Goal: Task Accomplishment & Management: Complete application form

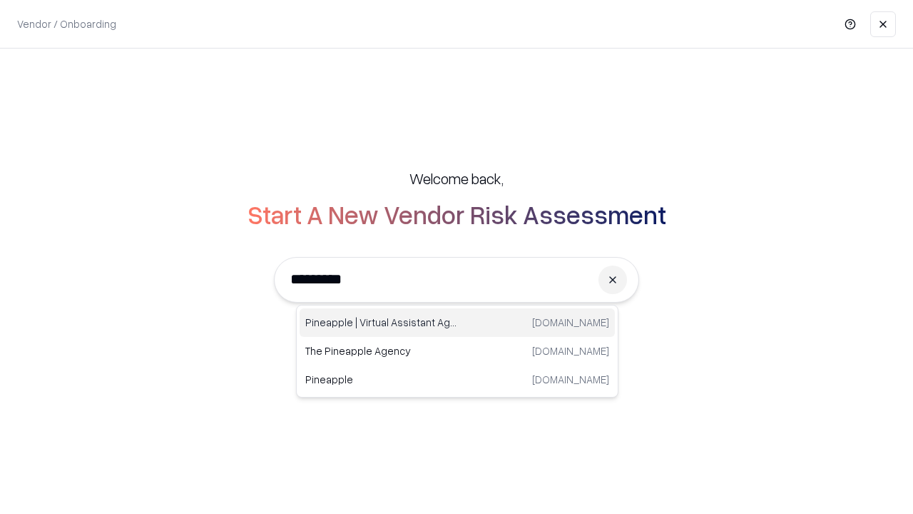
click at [457, 323] on div "Pineapple | Virtual Assistant Agency [DOMAIN_NAME]" at bounding box center [457, 322] width 315 height 29
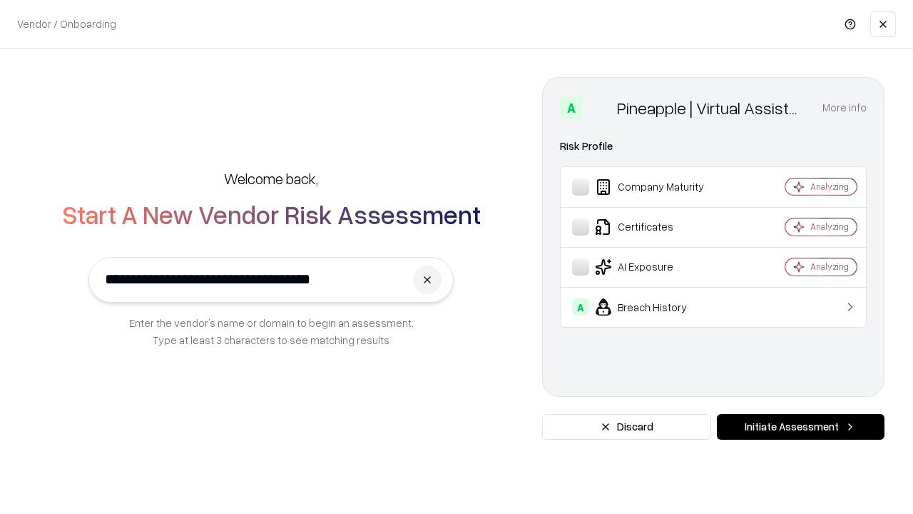
type input "**********"
click at [801, 427] on button "Initiate Assessment" at bounding box center [801, 427] width 168 height 26
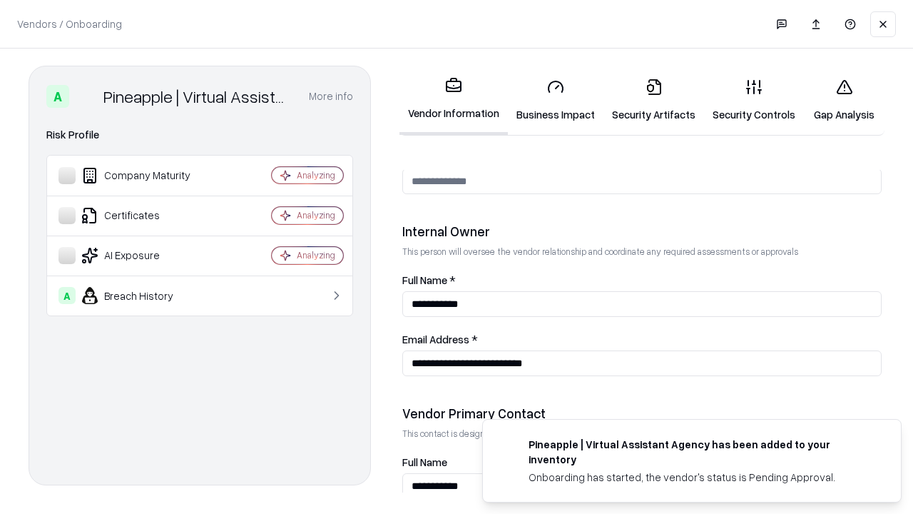
scroll to position [739, 0]
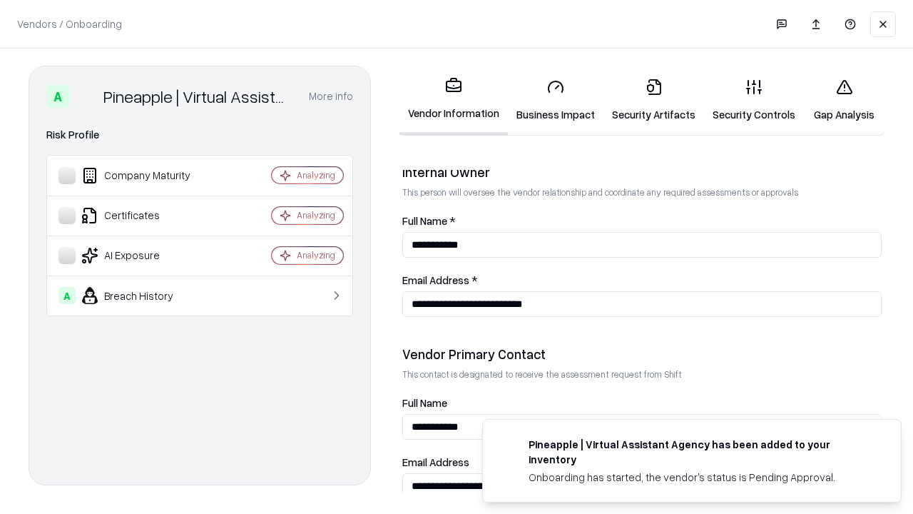
click at [556, 100] on link "Business Impact" at bounding box center [556, 100] width 96 height 66
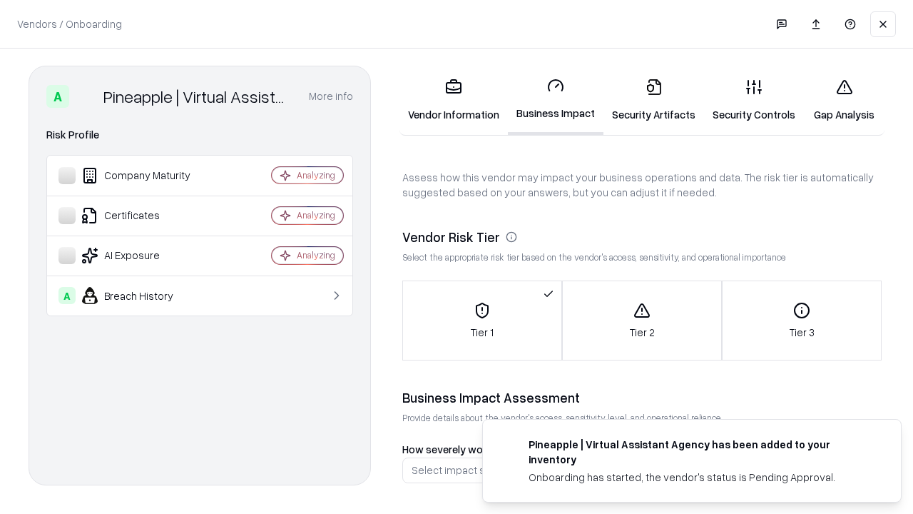
click at [654, 100] on link "Security Artifacts" at bounding box center [654, 100] width 101 height 66
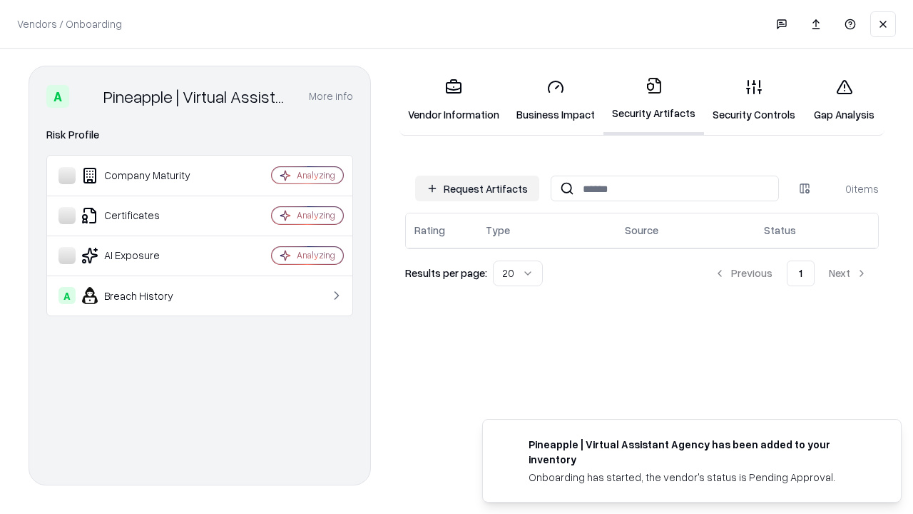
click at [477, 188] on button "Request Artifacts" at bounding box center [477, 189] width 124 height 26
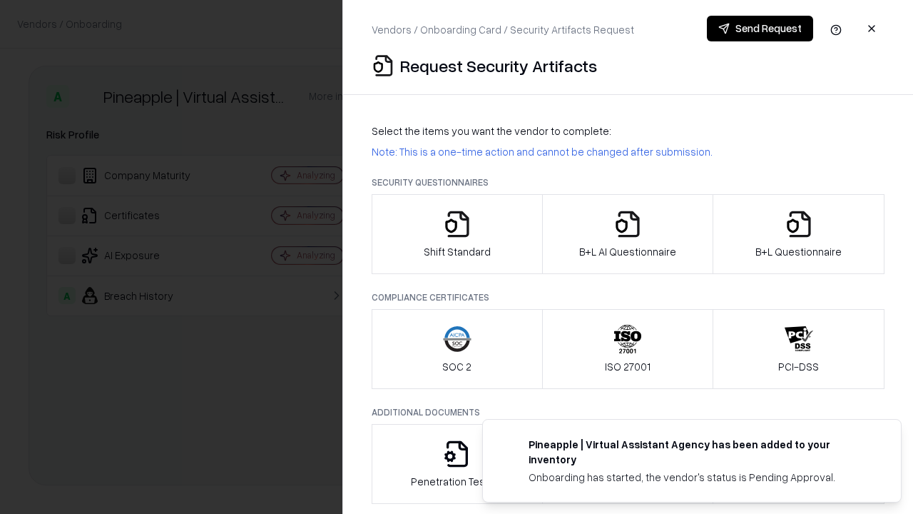
click at [457, 234] on icon "button" at bounding box center [457, 224] width 29 height 29
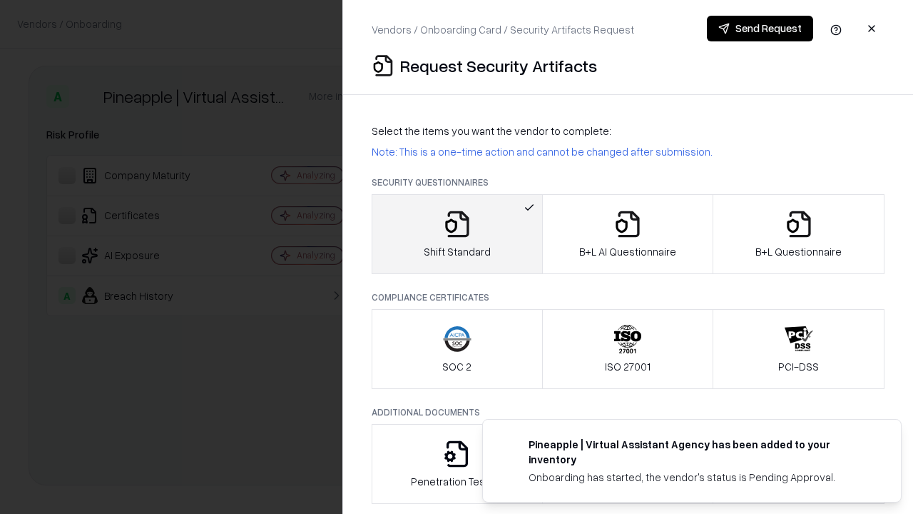
click at [760, 29] on button "Send Request" at bounding box center [760, 29] width 106 height 26
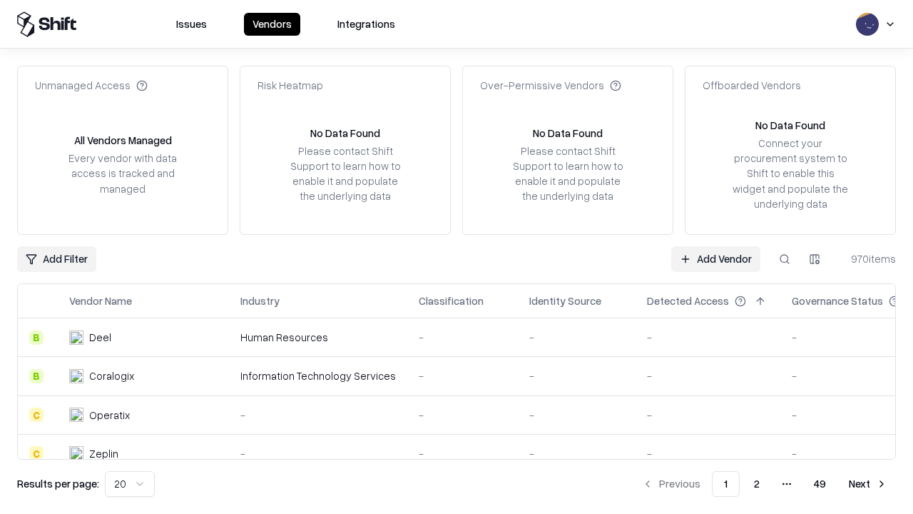
click at [785, 258] on button at bounding box center [785, 259] width 26 height 26
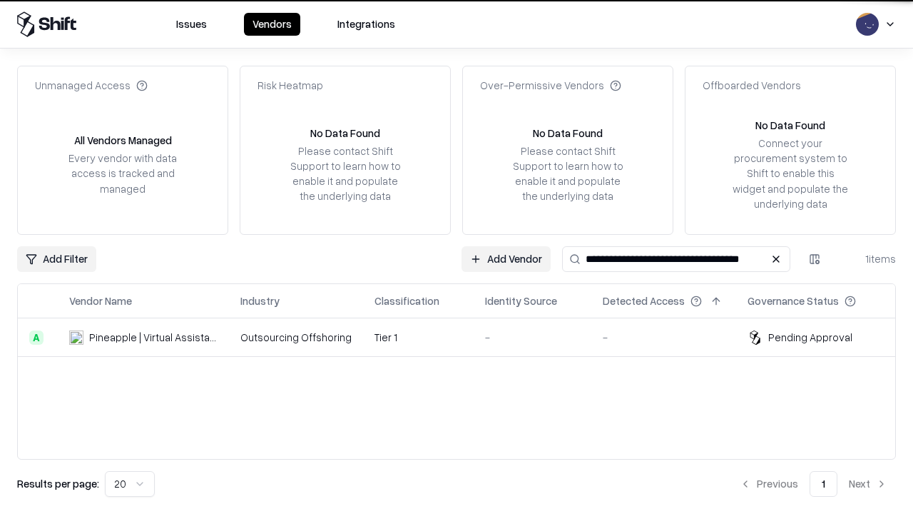
type input "**********"
click at [465, 337] on td "Tier 1" at bounding box center [418, 337] width 111 height 39
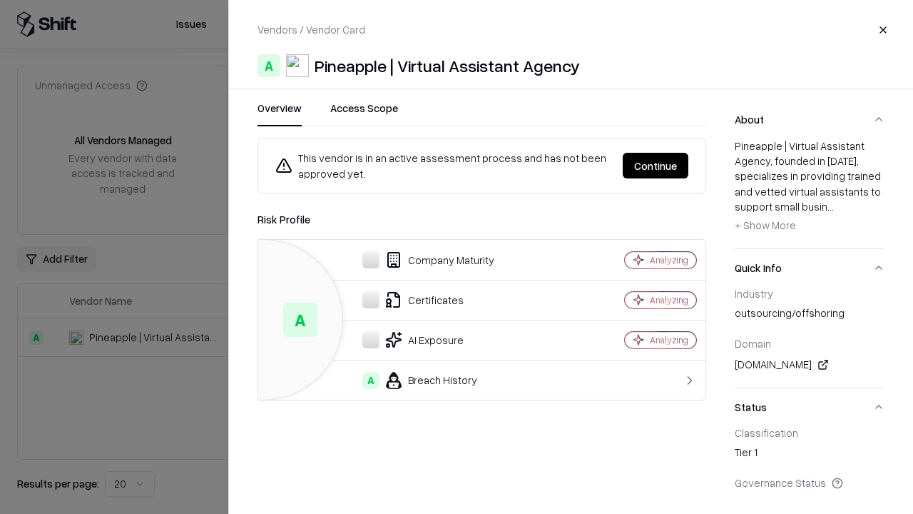
click at [656, 166] on button "Continue" at bounding box center [656, 166] width 66 height 26
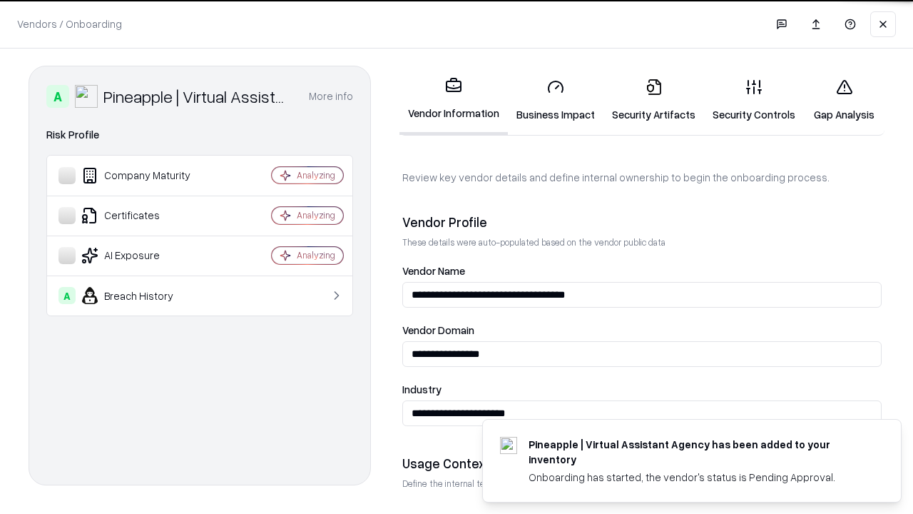
click at [654, 100] on link "Security Artifacts" at bounding box center [654, 100] width 101 height 66
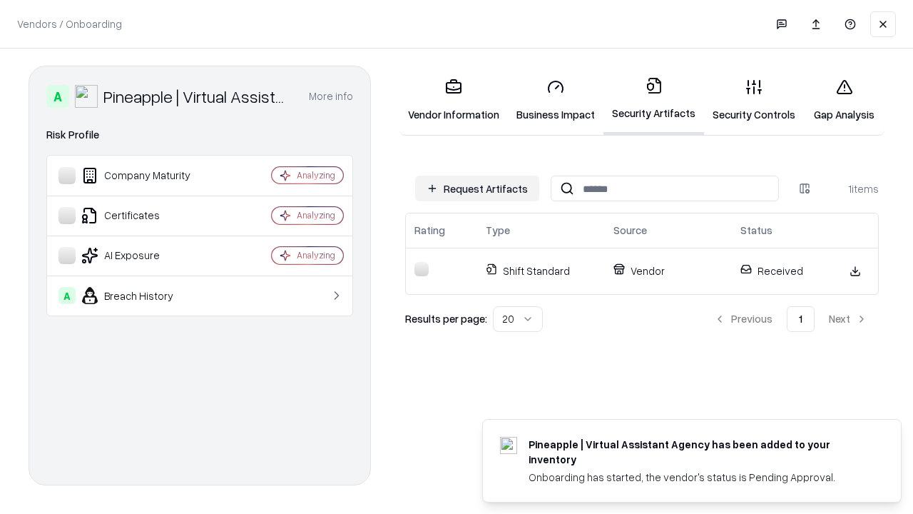
click at [844, 100] on link "Gap Analysis" at bounding box center [844, 100] width 81 height 66
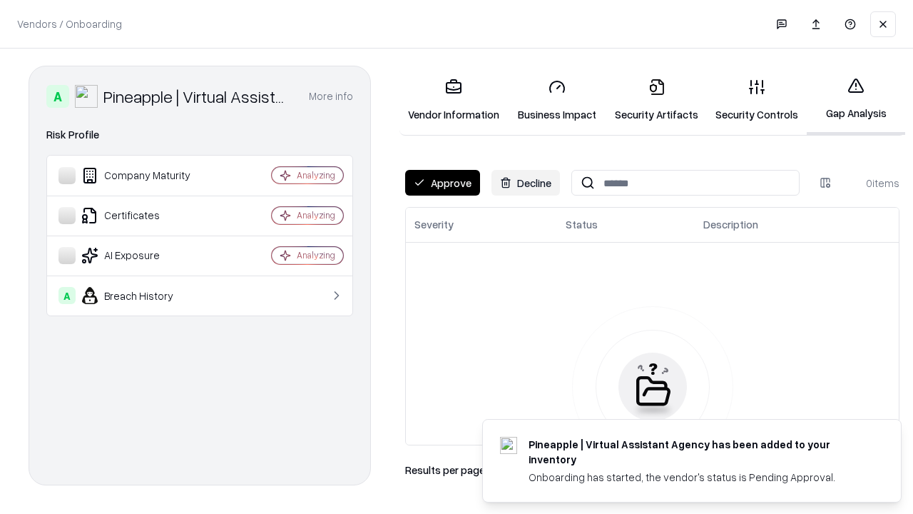
click at [442, 183] on button "Approve" at bounding box center [442, 183] width 75 height 26
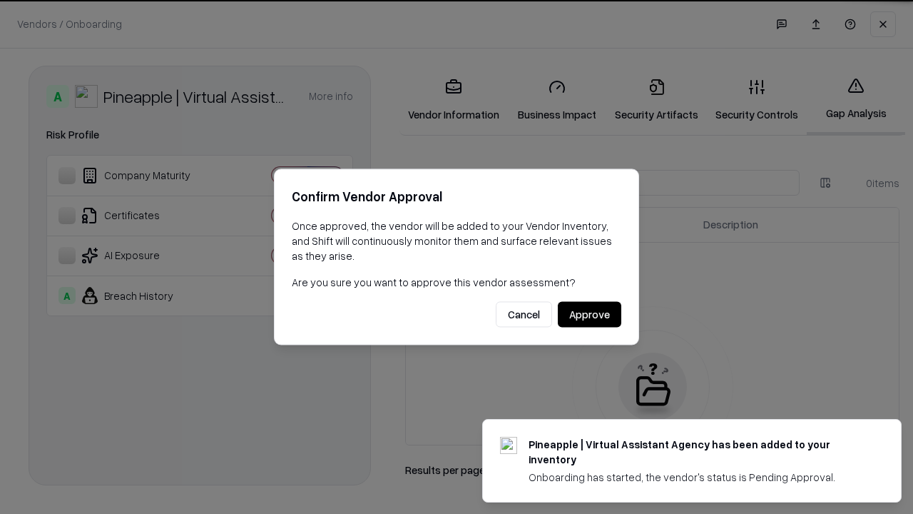
click at [589, 314] on button "Approve" at bounding box center [590, 315] width 64 height 26
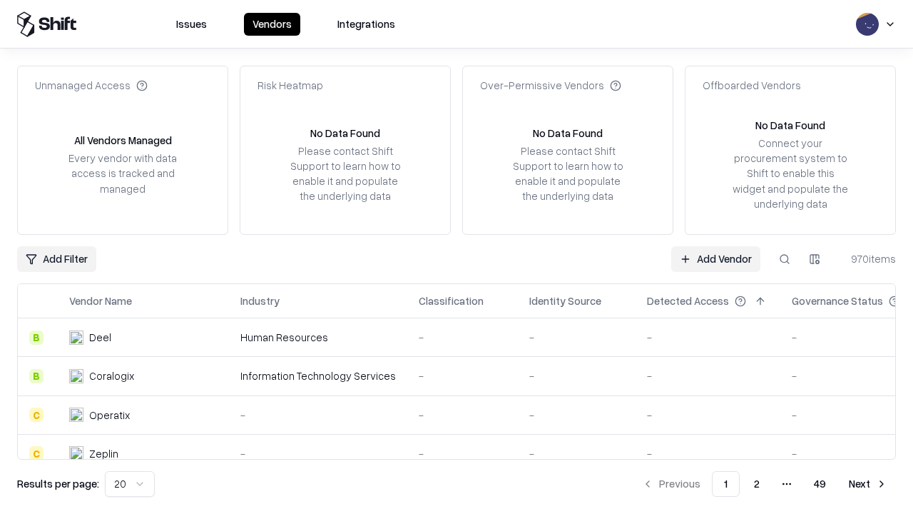
type input "**********"
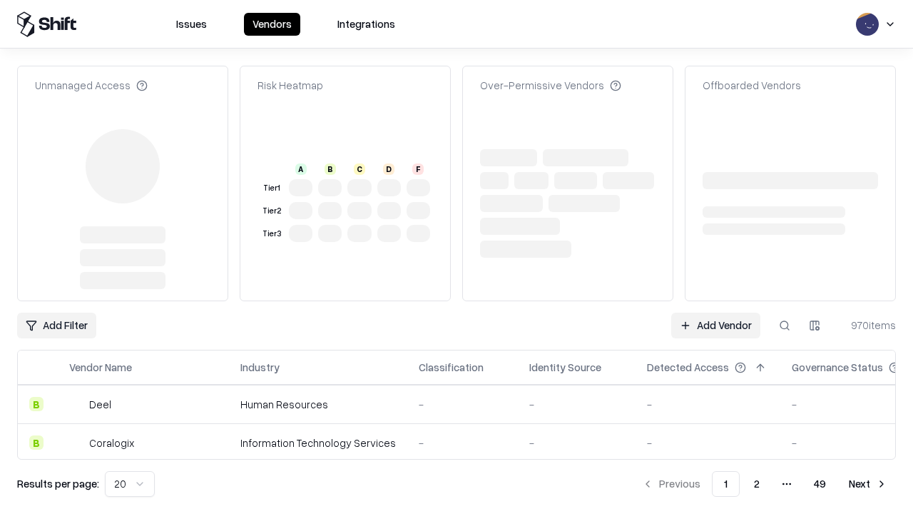
click at [716, 313] on link "Add Vendor" at bounding box center [716, 326] width 89 height 26
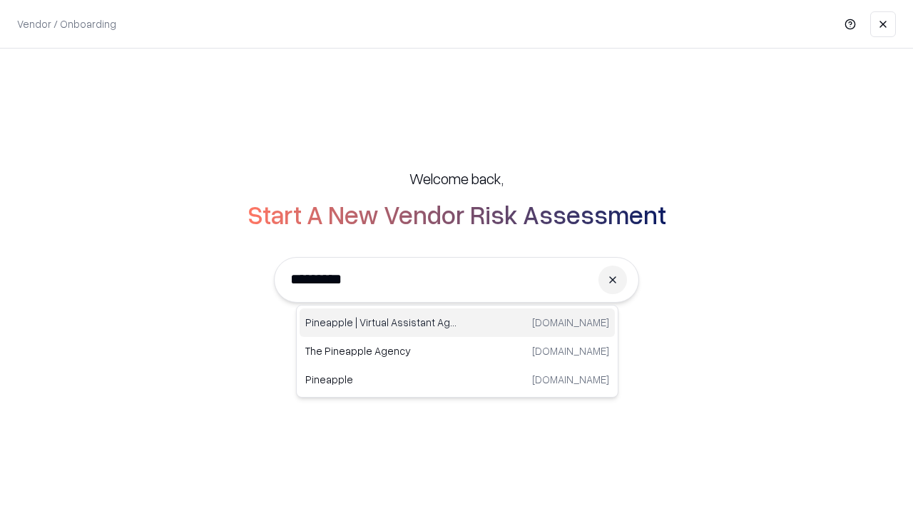
click at [457, 323] on div "Pineapple | Virtual Assistant Agency [DOMAIN_NAME]" at bounding box center [457, 322] width 315 height 29
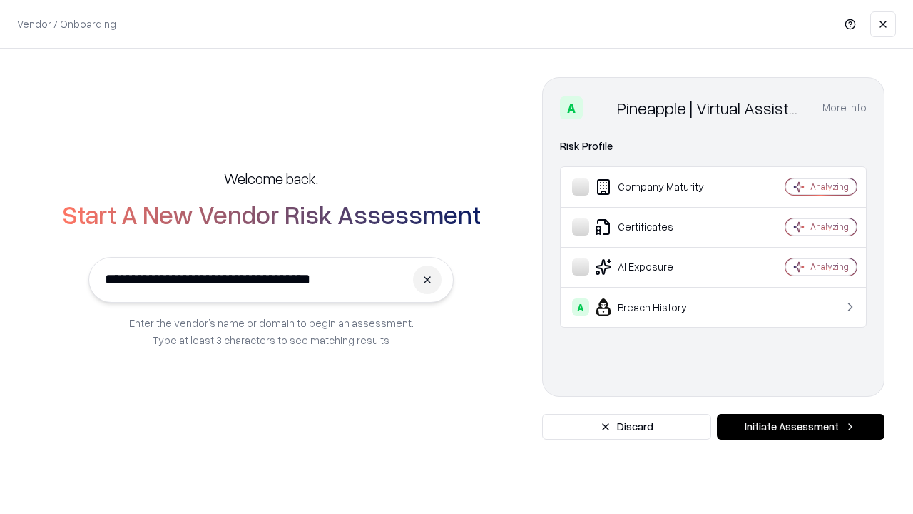
type input "**********"
click at [801, 427] on button "Initiate Assessment" at bounding box center [801, 427] width 168 height 26
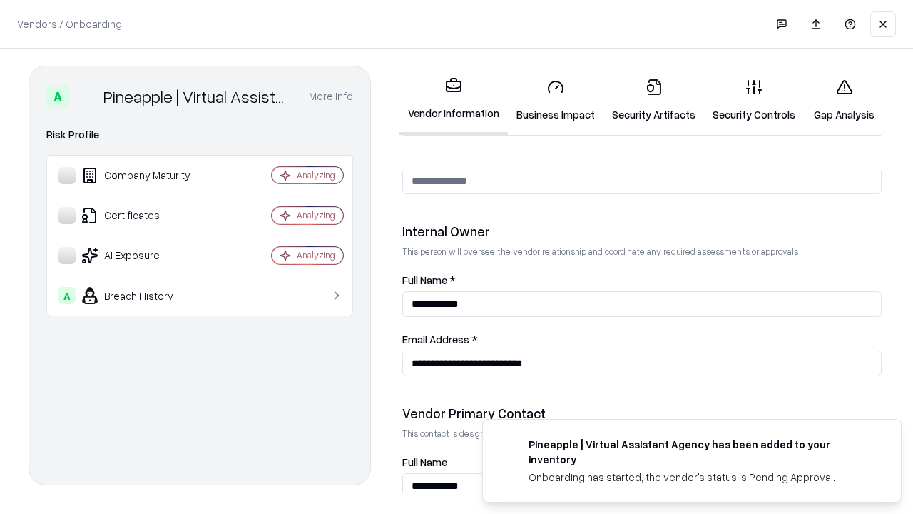
scroll to position [739, 0]
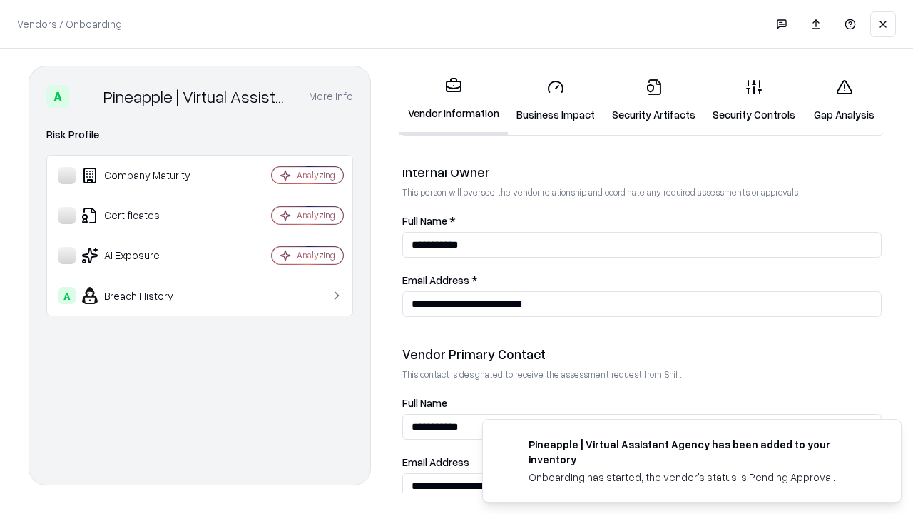
click at [844, 100] on link "Gap Analysis" at bounding box center [844, 100] width 81 height 66
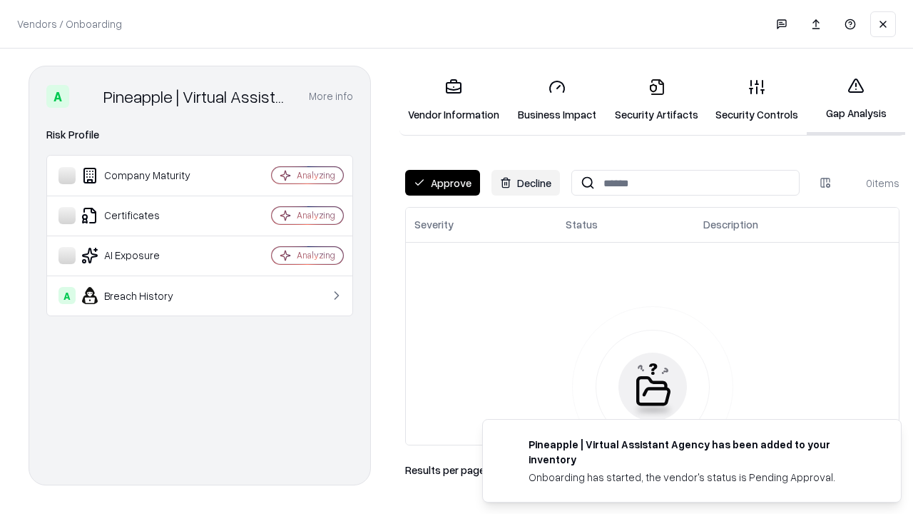
click at [442, 183] on button "Approve" at bounding box center [442, 183] width 75 height 26
